Goal: Transaction & Acquisition: Book appointment/travel/reservation

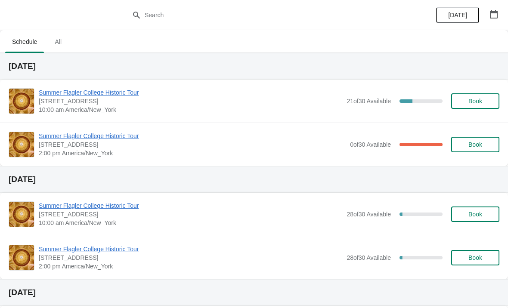
click at [50, 80] on div "Summer Flagler College Historic Tour [STREET_ADDRESS][PERSON_NAME] 10:00 am Ame…" at bounding box center [254, 101] width 508 height 43
click at [57, 96] on span "Summer Flagler College Historic Tour" at bounding box center [191, 92] width 304 height 9
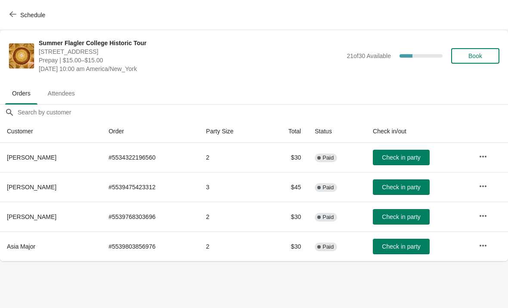
click at [27, 9] on button "Schedule" at bounding box center [28, 15] width 48 height 16
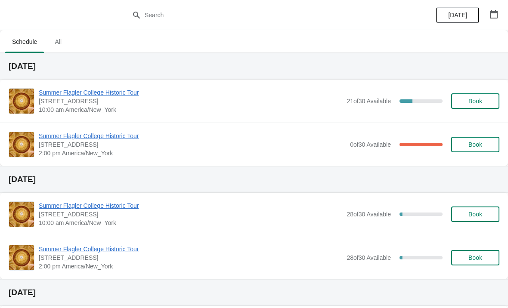
click at [59, 93] on span "Summer Flagler College Historic Tour" at bounding box center [191, 92] width 304 height 9
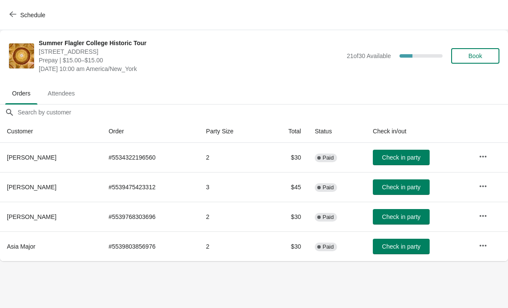
click at [24, 7] on button "Schedule" at bounding box center [28, 15] width 48 height 16
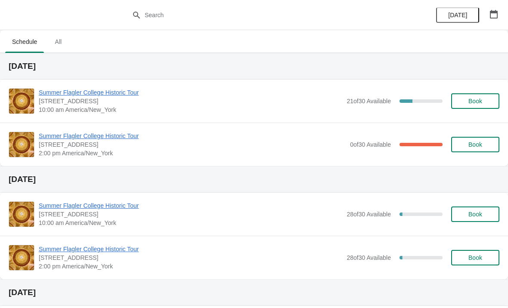
click at [62, 95] on span "Summer Flagler College Historic Tour" at bounding box center [191, 92] width 304 height 9
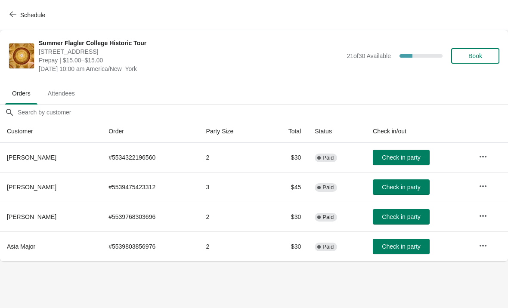
click at [392, 217] on span "Check in party" at bounding box center [401, 217] width 38 height 7
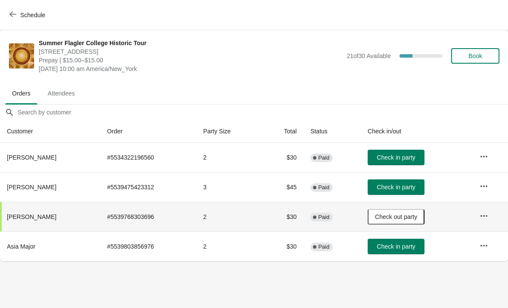
click at [470, 56] on span "Book" at bounding box center [475, 56] width 14 height 7
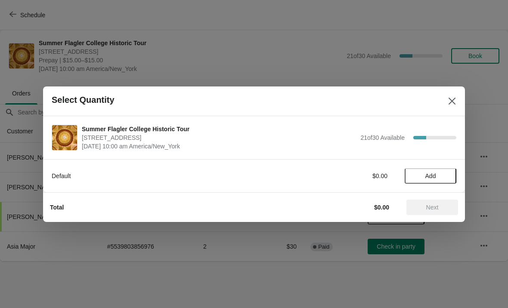
click at [427, 169] on button "Add" at bounding box center [431, 176] width 52 height 16
click at [442, 172] on icon at bounding box center [445, 175] width 9 height 9
click at [426, 200] on button "Next" at bounding box center [432, 208] width 52 height 16
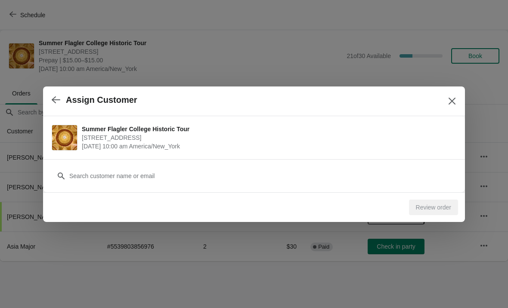
click at [135, 164] on div "Customer" at bounding box center [254, 172] width 405 height 24
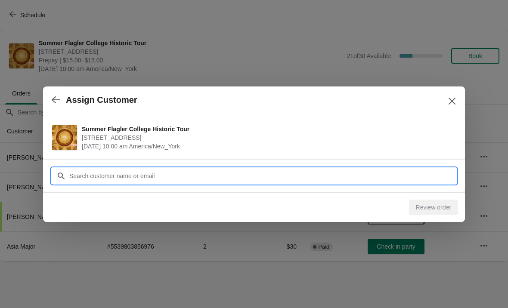
click at [84, 173] on input "Customer" at bounding box center [263, 176] width 388 height 16
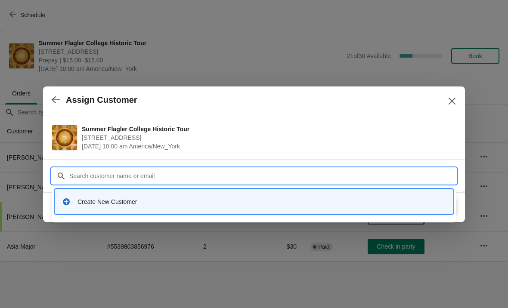
click at [90, 206] on div "Create New Customer" at bounding box center [262, 202] width 369 height 9
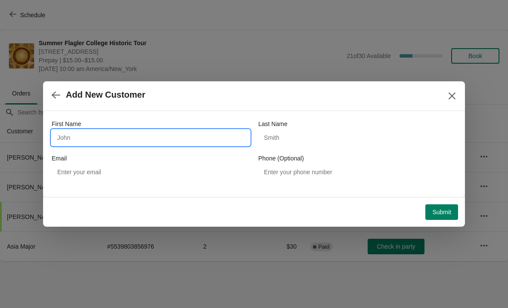
click at [80, 144] on input "First Name" at bounding box center [151, 138] width 198 height 16
type input "Karina"
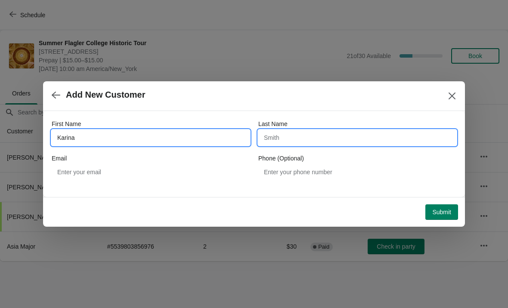
click at [327, 140] on input "Last Name" at bounding box center [357, 138] width 198 height 16
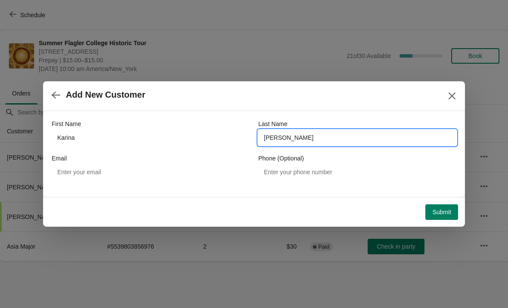
type input "Baker"
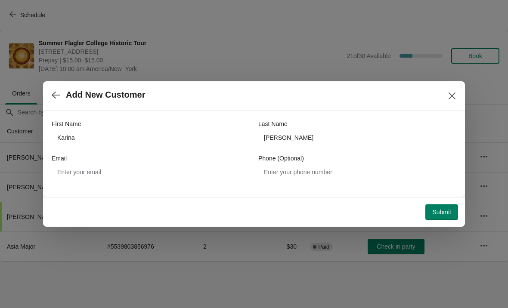
click at [432, 209] on span "Submit" at bounding box center [441, 212] width 19 height 7
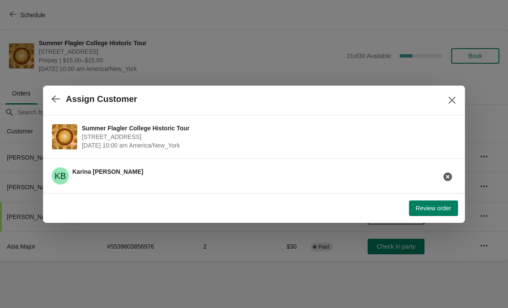
click at [433, 211] on span "Review order" at bounding box center [433, 208] width 35 height 7
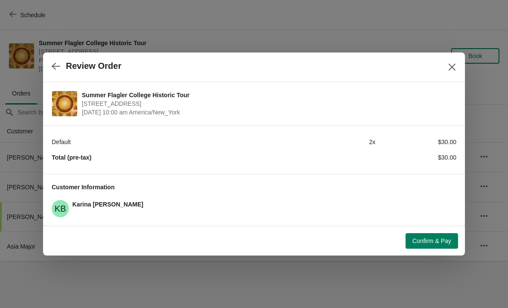
click at [443, 245] on button "Confirm & Pay" at bounding box center [432, 241] width 53 height 16
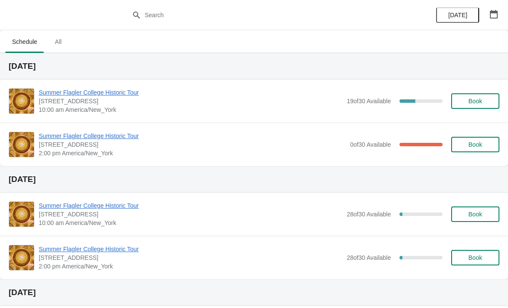
click at [70, 96] on span "Summer Flagler College Historic Tour" at bounding box center [191, 92] width 304 height 9
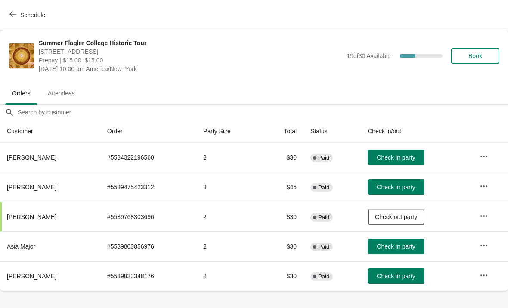
click at [407, 270] on button "Check in party" at bounding box center [396, 277] width 57 height 16
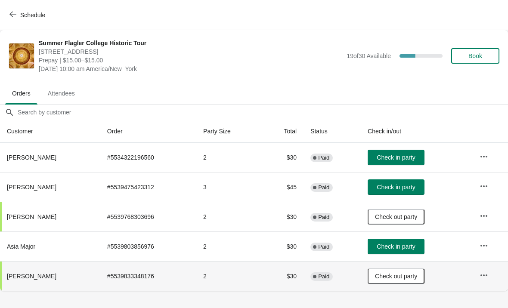
click at [465, 63] on button "Book" at bounding box center [475, 56] width 48 height 16
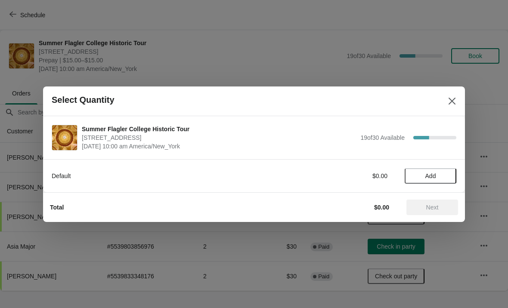
click at [438, 183] on button "Add" at bounding box center [431, 176] width 52 height 16
click at [443, 174] on icon at bounding box center [445, 175] width 9 height 9
click at [436, 200] on button "Next" at bounding box center [432, 208] width 52 height 16
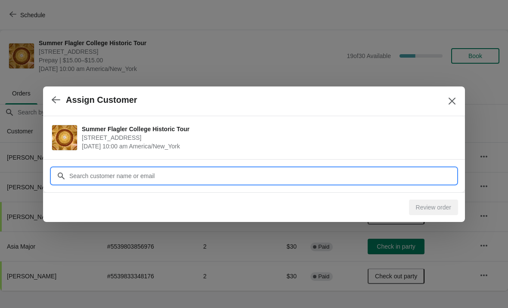
click at [89, 176] on input "Customer" at bounding box center [263, 176] width 388 height 16
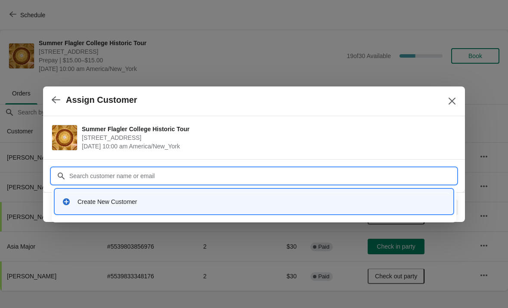
click at [88, 201] on div "Create New Customer" at bounding box center [262, 202] width 369 height 9
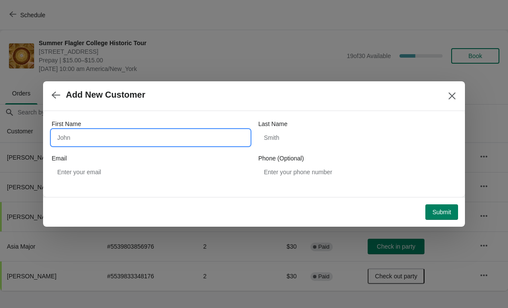
click at [71, 131] on input "First Name" at bounding box center [151, 138] width 198 height 16
type input "Heather"
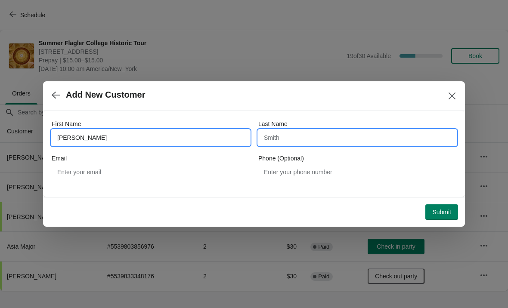
click at [342, 136] on input "Last Name" at bounding box center [357, 138] width 198 height 16
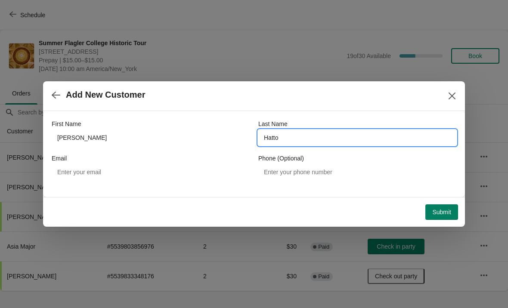
type input "Hatton"
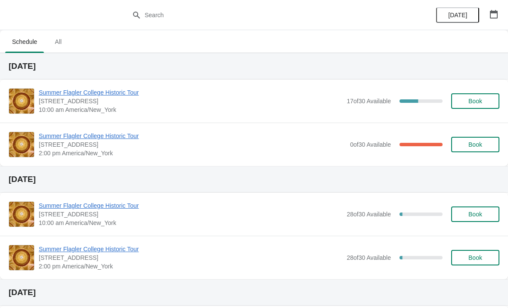
click at [77, 96] on span "Summer Flagler College Historic Tour" at bounding box center [191, 92] width 304 height 9
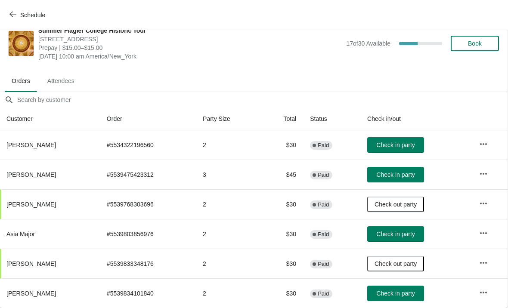
scroll to position [12, 0]
click at [389, 293] on span "Check in party" at bounding box center [395, 293] width 38 height 7
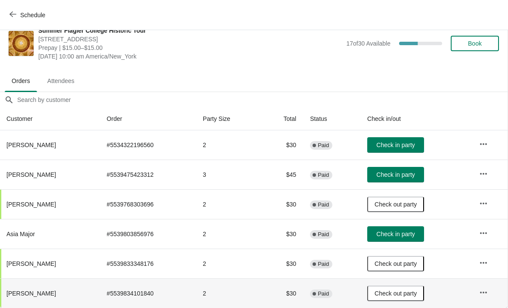
click at [406, 235] on span "Check in party" at bounding box center [395, 234] width 38 height 7
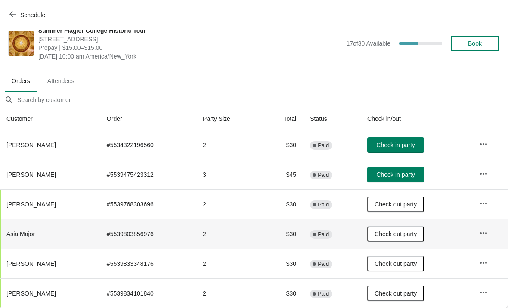
click at [390, 142] on span "Check in party" at bounding box center [395, 145] width 38 height 7
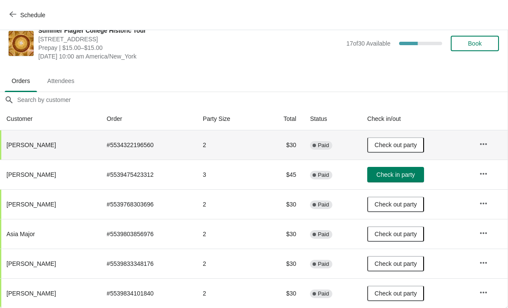
click at [26, 9] on button "Schedule" at bounding box center [28, 15] width 48 height 16
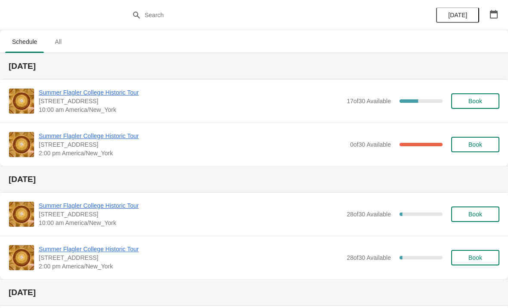
click at [83, 133] on span "Summer Flagler College Historic Tour" at bounding box center [192, 136] width 307 height 9
